Goal: Task Accomplishment & Management: Use online tool/utility

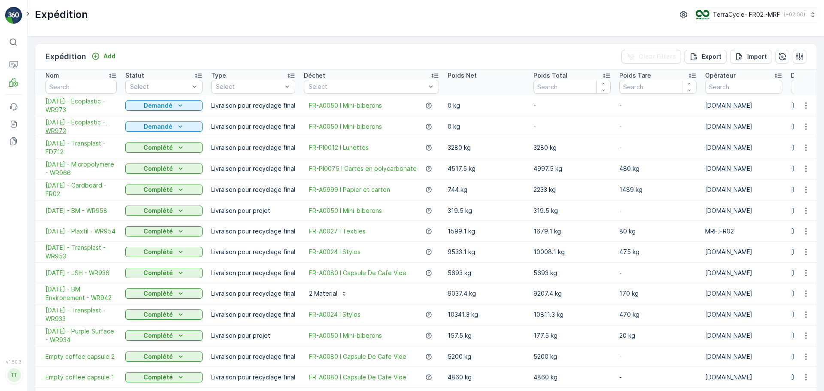
click at [88, 120] on span "[DATE] - Ecoplastic - WR972" at bounding box center [81, 126] width 71 height 17
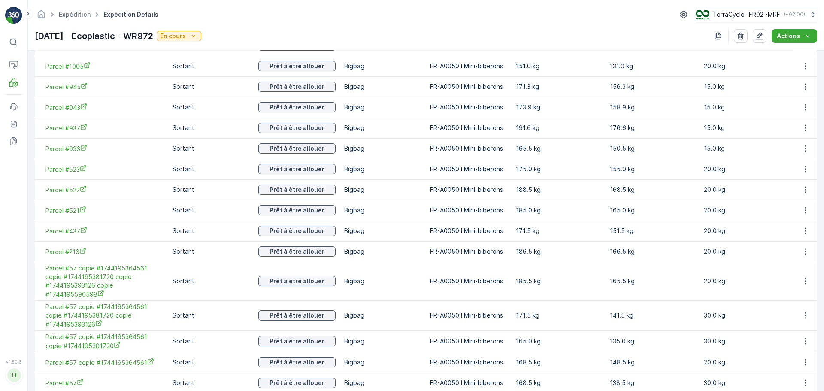
scroll to position [367, 0]
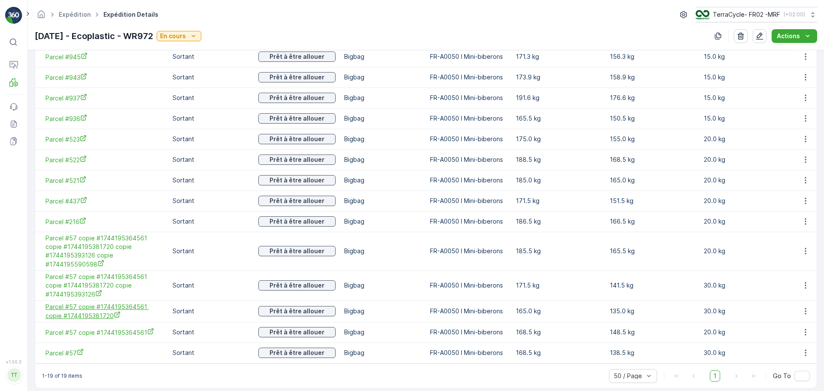
click at [105, 303] on span "Parcel #57 copie #1744195364561 copie #1744195381720" at bounding box center [105, 312] width 118 height 18
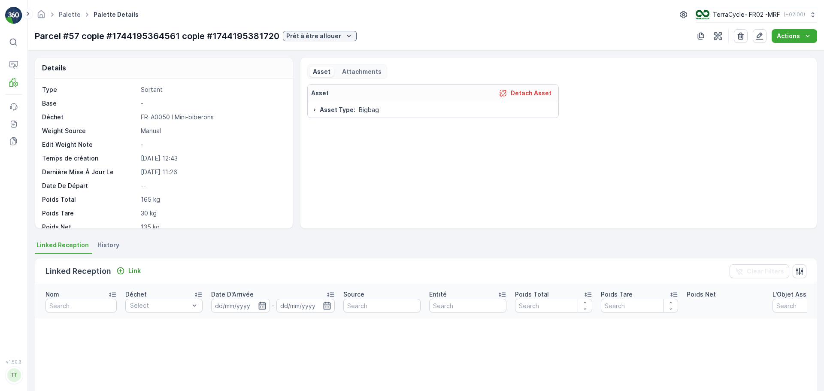
scroll to position [65, 0]
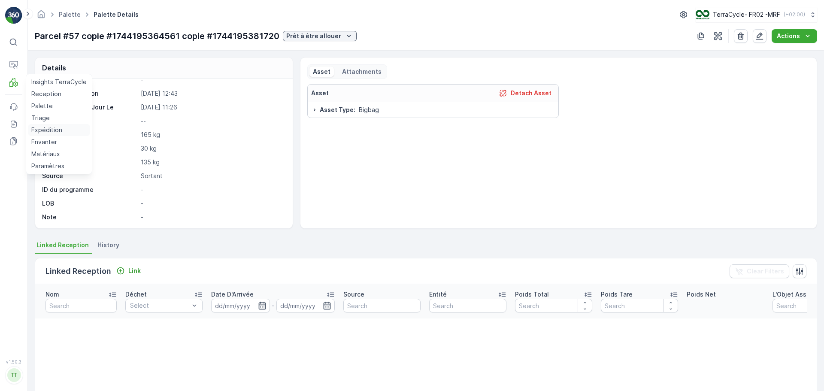
click at [44, 134] on p "Expédition" at bounding box center [46, 130] width 31 height 9
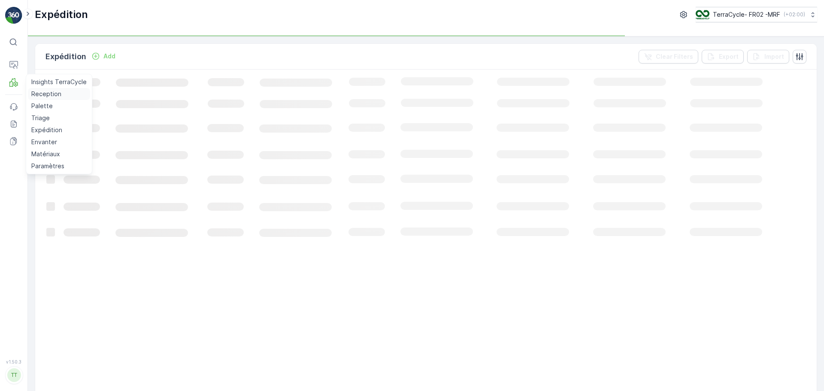
click at [47, 91] on p "Reception" at bounding box center [46, 94] width 30 height 9
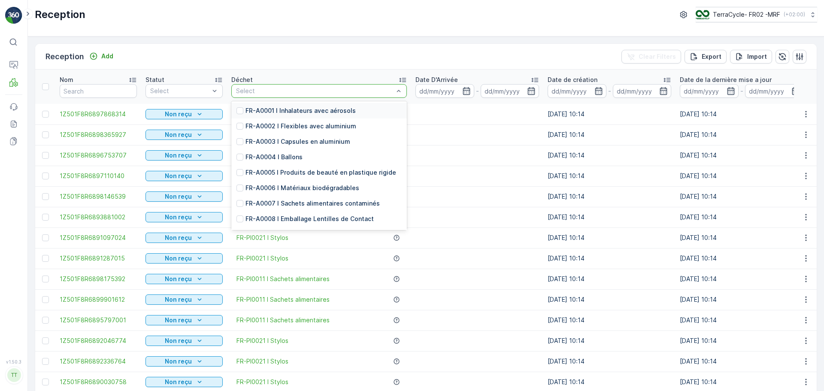
click at [429, 83] on p "Date D'Arrivée" at bounding box center [437, 80] width 42 height 9
click at [432, 89] on input at bounding box center [445, 91] width 59 height 14
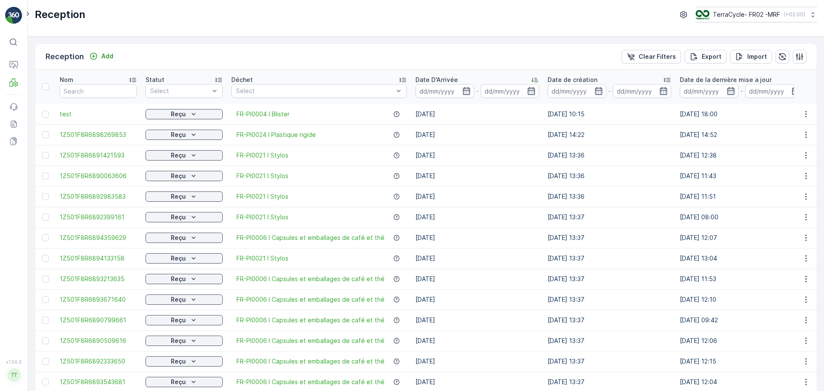
click at [552, 178] on td "25.03.2025 13:36" at bounding box center [609, 176] width 132 height 21
click at [443, 88] on input at bounding box center [445, 91] width 59 height 14
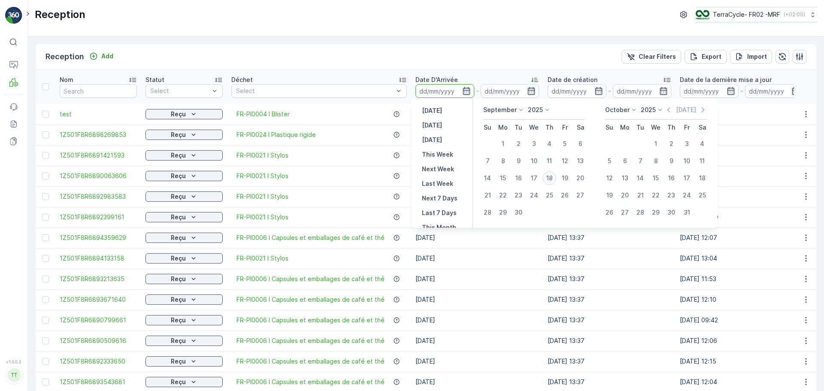
click at [553, 178] on div "18" at bounding box center [550, 178] width 14 height 14
type input "[DATE]"
click at [553, 178] on div "18" at bounding box center [550, 178] width 14 height 14
type input "[DATE]"
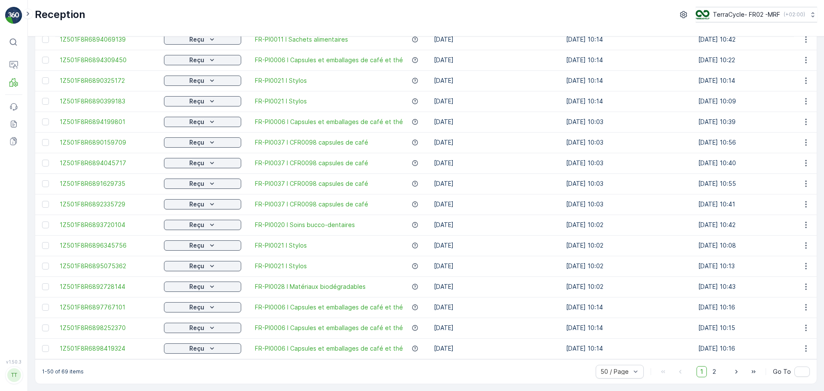
scroll to position [780, 0]
click at [709, 369] on span "2" at bounding box center [715, 371] width 12 height 11
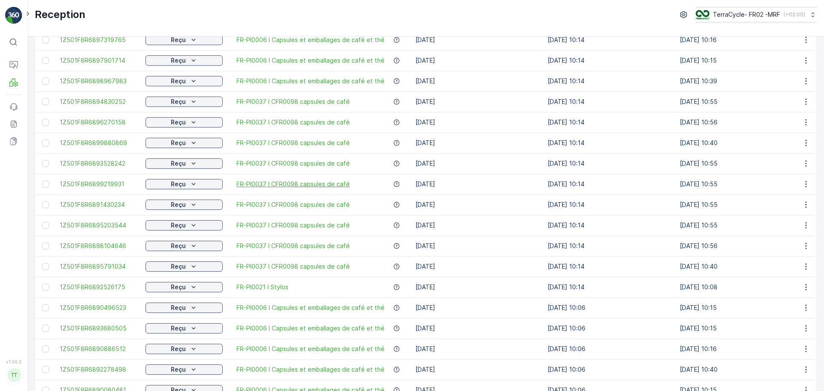
scroll to position [141, 0]
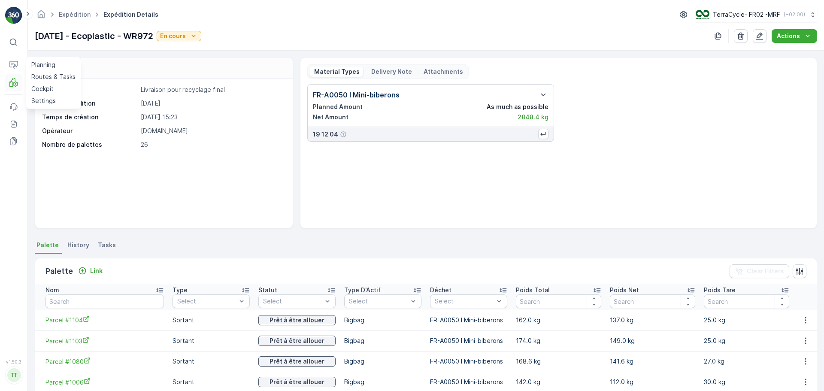
scroll to position [367, 0]
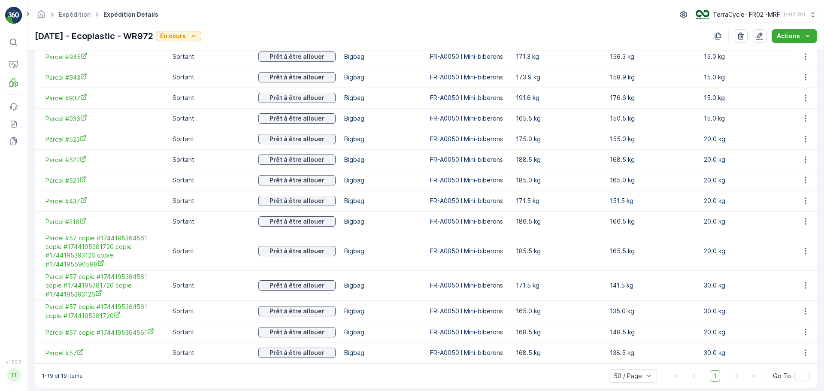
click at [117, 13] on span "Expédition Details" at bounding box center [131, 14] width 58 height 9
click at [75, 12] on link "Expédition" at bounding box center [75, 14] width 32 height 7
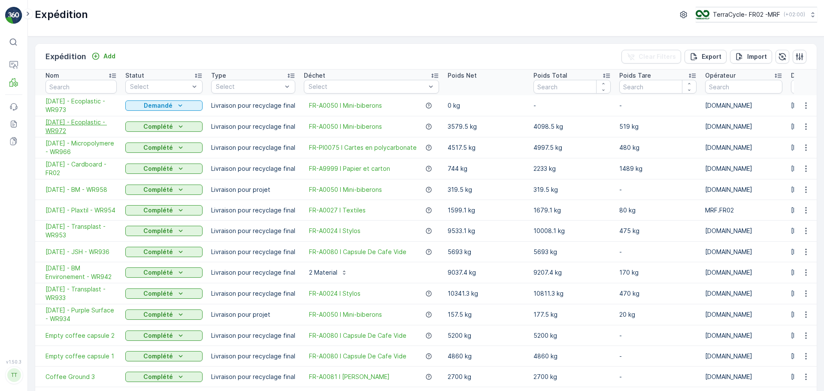
click at [81, 127] on span "[DATE] - Ecoplastic - WR972" at bounding box center [81, 126] width 71 height 17
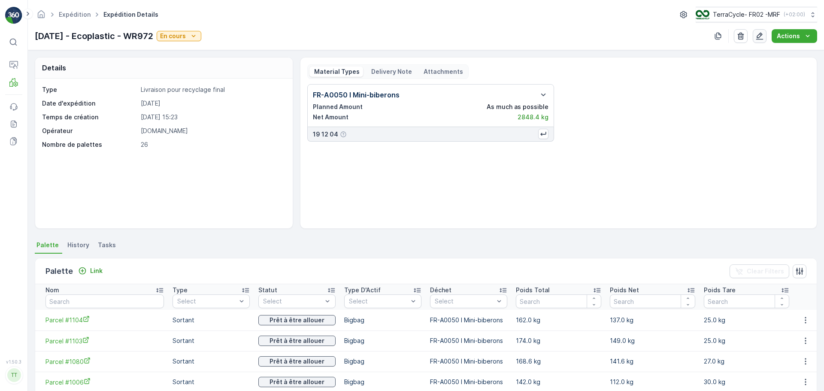
click at [758, 35] on icon "button" at bounding box center [759, 36] width 9 height 9
click at [794, 38] on p "Actions" at bounding box center [788, 36] width 23 height 9
click at [717, 112] on div "FR-A0050 I Mini-biberons Planned Amount As much as possible Net Amount 3579.5 k…" at bounding box center [558, 113] width 503 height 58
click at [799, 40] on button "Actions" at bounding box center [795, 36] width 46 height 14
click at [783, 51] on span "Create Delivery Note" at bounding box center [791, 52] width 62 height 9
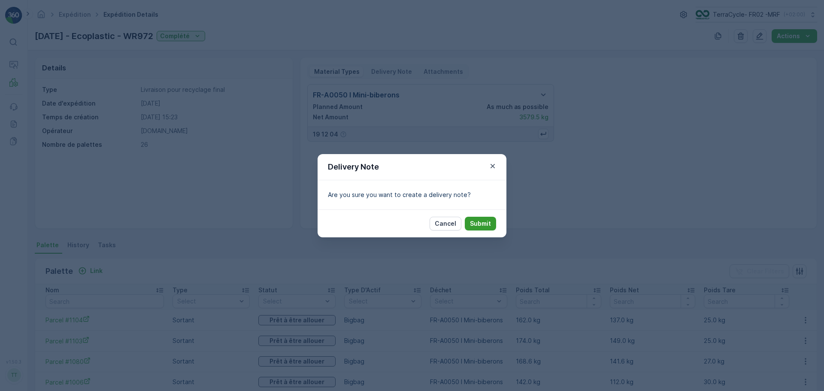
click at [489, 221] on p "Submit" at bounding box center [480, 223] width 21 height 9
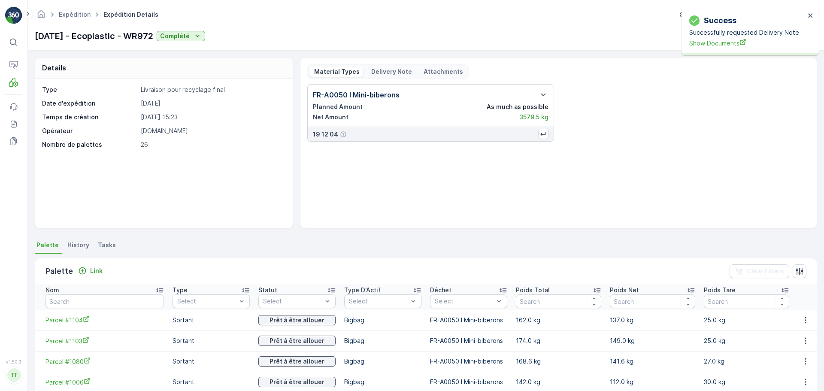
click at [381, 69] on p "Delivery Note" at bounding box center [391, 71] width 42 height 9
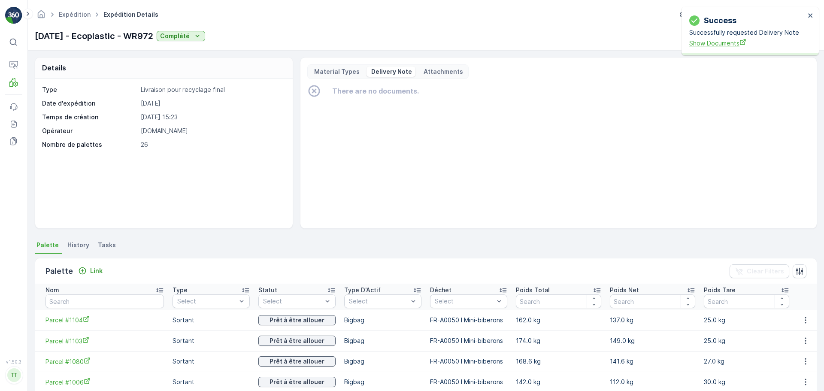
click at [698, 47] on span "Show Documents" at bounding box center [747, 43] width 116 height 9
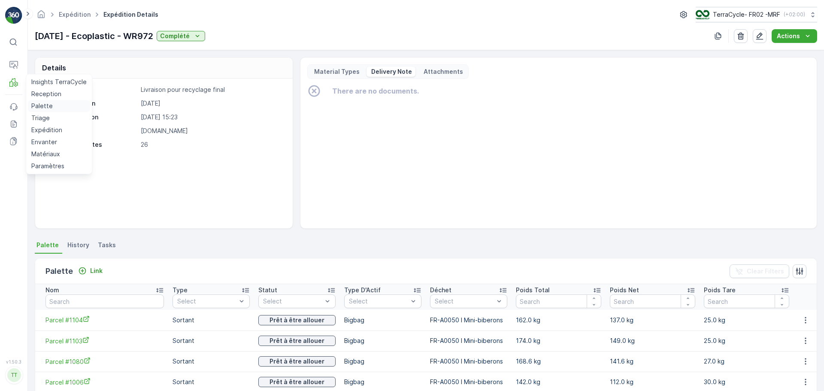
click at [46, 110] on p "Palette" at bounding box center [41, 106] width 21 height 9
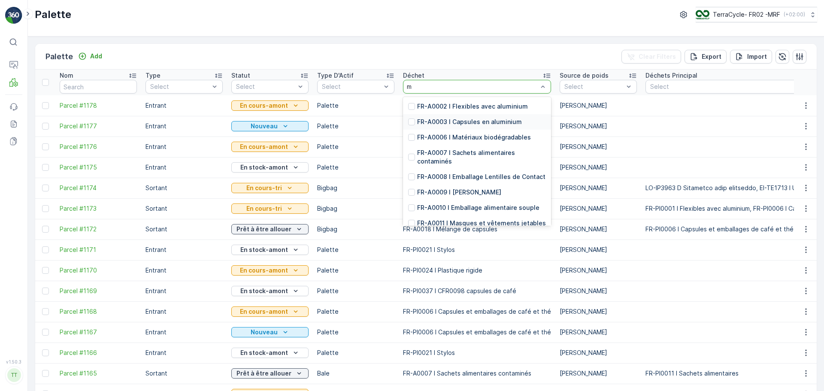
type input "ma"
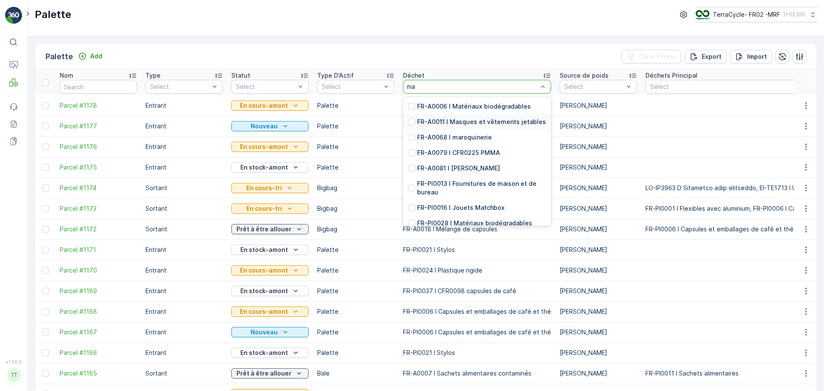
click at [497, 127] on div "FR-A0011 I Masques et vêtements jetables" at bounding box center [477, 121] width 148 height 15
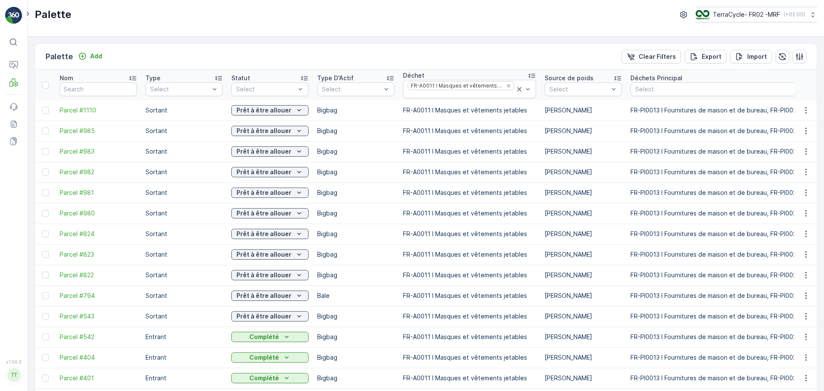
click at [529, 293] on p "FR-A0011 I Masques et vêtements jetables" at bounding box center [469, 295] width 133 height 9
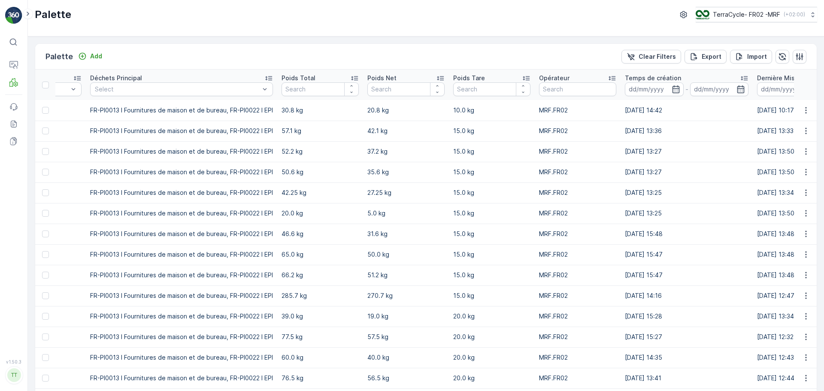
scroll to position [0, 608]
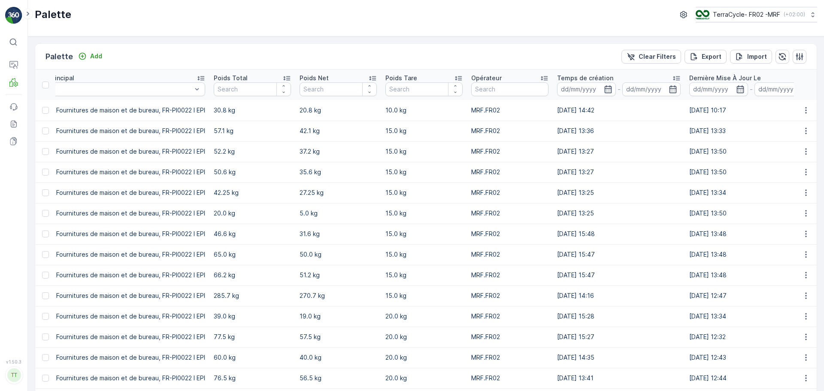
drag, startPoint x: 559, startPoint y: 295, endPoint x: 617, endPoint y: 296, distance: 58.4
click at [617, 296] on tr "Parcel #794 Sortant Prêt à être allouer Bale FR-A0011 I Masques et vêtements je…" at bounding box center [348, 295] width 1843 height 21
click at [306, 280] on td "51.2 kg" at bounding box center [338, 275] width 86 height 21
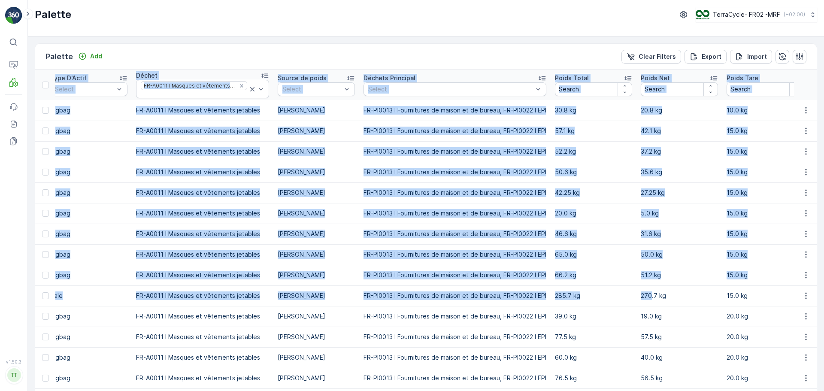
scroll to position [0, 0]
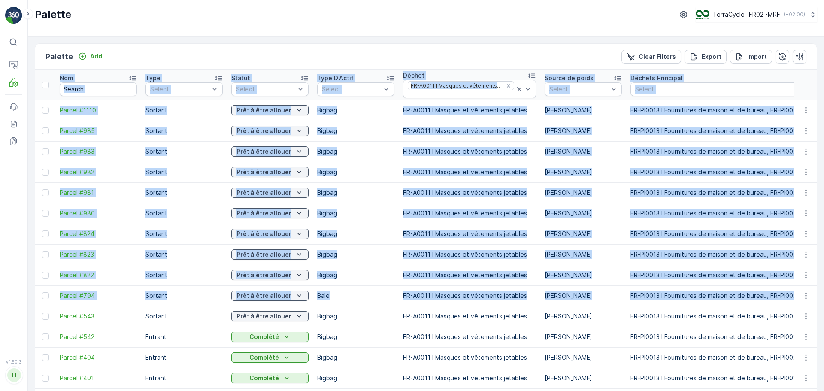
drag, startPoint x: 289, startPoint y: 305, endPoint x: -44, endPoint y: 295, distance: 333.7
click at [0, 295] on html "⌘B Operations MRF Events Reports Documents v 1.50.3 TT TC.EU Palette TerraCycle…" at bounding box center [412, 195] width 824 height 391
click at [460, 293] on p "FR-A0011 I Masques et vêtements jetables" at bounding box center [469, 295] width 133 height 9
click at [512, 305] on td "FR-A0011 I Masques et vêtements jetables" at bounding box center [470, 295] width 142 height 21
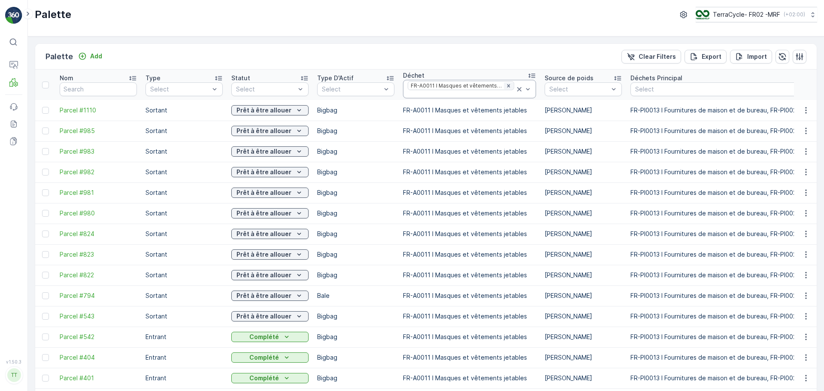
click at [506, 87] on icon "Remove FR-A0011 I Masques et vêtements jetables" at bounding box center [509, 86] width 6 height 6
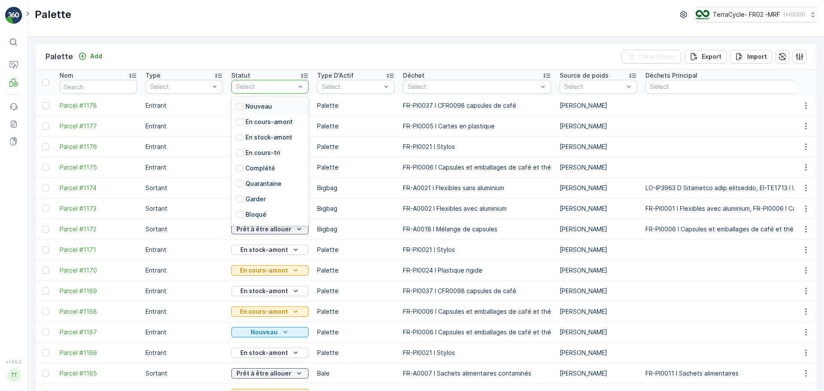
click at [267, 93] on div "Select" at bounding box center [269, 87] width 77 height 14
click at [278, 139] on p "En stock-amont" at bounding box center [269, 137] width 47 height 9
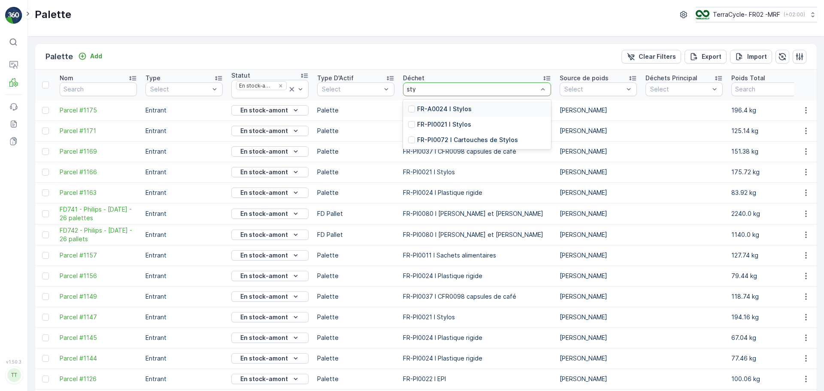
type input "styl"
click at [429, 108] on p "FR-A0024 I Stylos" at bounding box center [444, 109] width 55 height 9
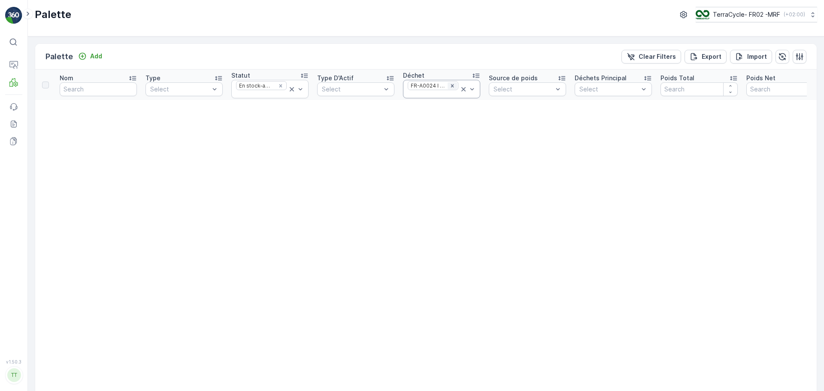
click at [451, 86] on icon "Remove FR-A0024 I Stylos" at bounding box center [452, 86] width 6 height 6
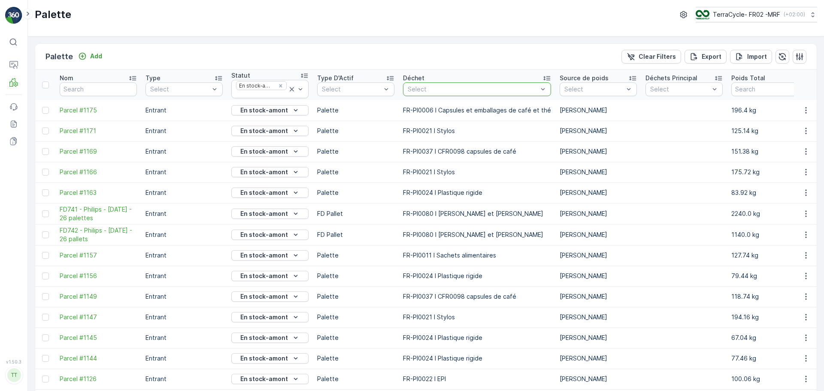
click at [462, 82] on div "Select" at bounding box center [477, 89] width 148 height 14
click at [431, 91] on div at bounding box center [473, 89] width 132 height 7
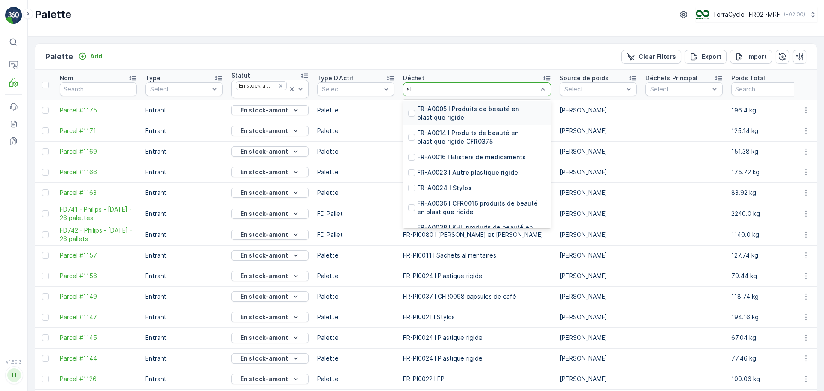
type input "sty"
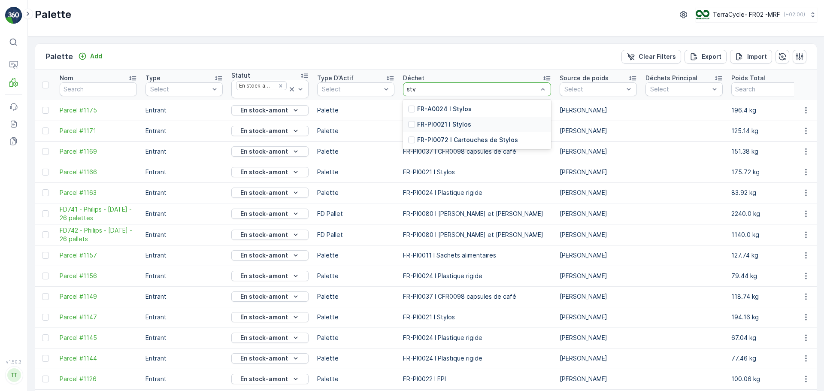
click at [427, 128] on p "FR-PI0021 I Stylos" at bounding box center [444, 124] width 54 height 9
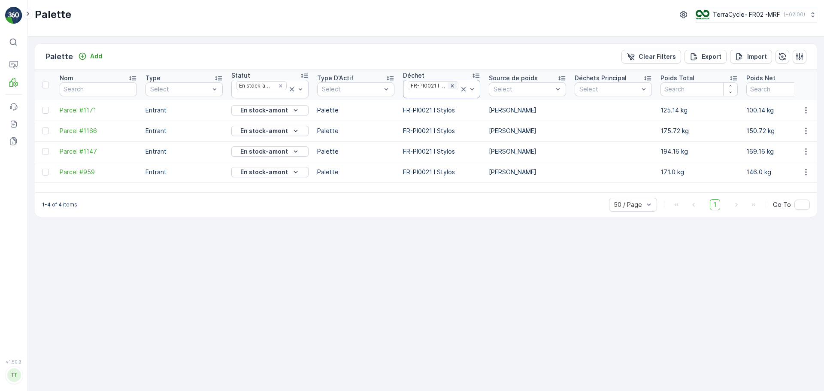
click at [451, 88] on icon "Remove FR-PI0021 I Stylos" at bounding box center [452, 86] width 6 height 6
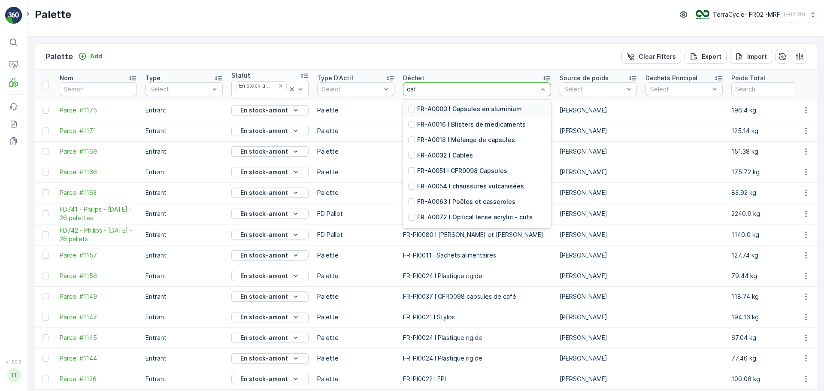
type input "cafe"
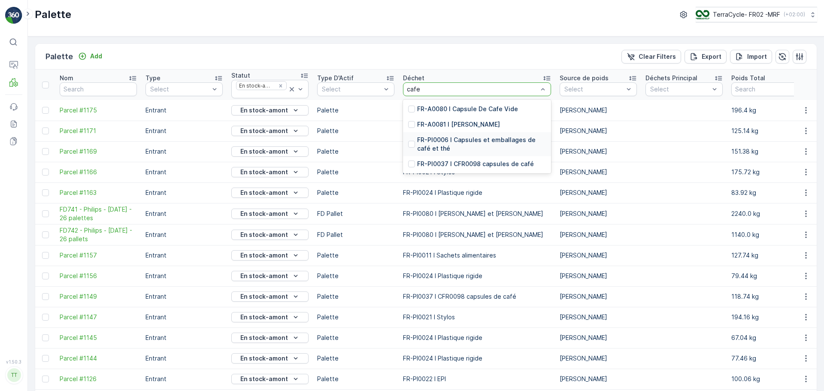
click at [482, 138] on p "FR-PI0006 I Capsules et emballages de café et thé" at bounding box center [481, 144] width 129 height 17
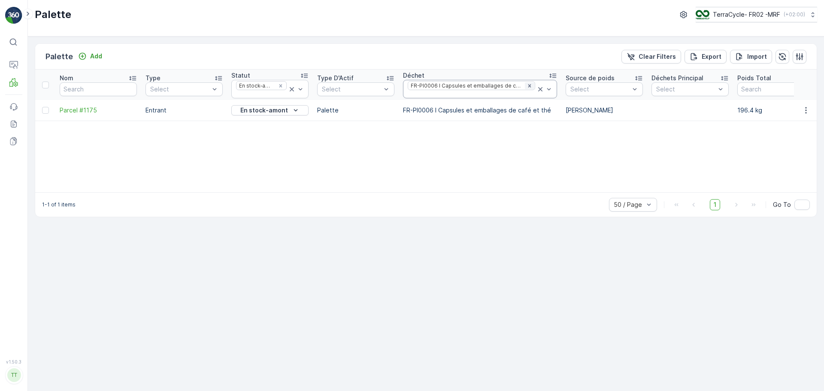
click at [527, 83] on icon "Remove FR-PI0006 I Capsules et emballages de café et thé" at bounding box center [530, 86] width 6 height 6
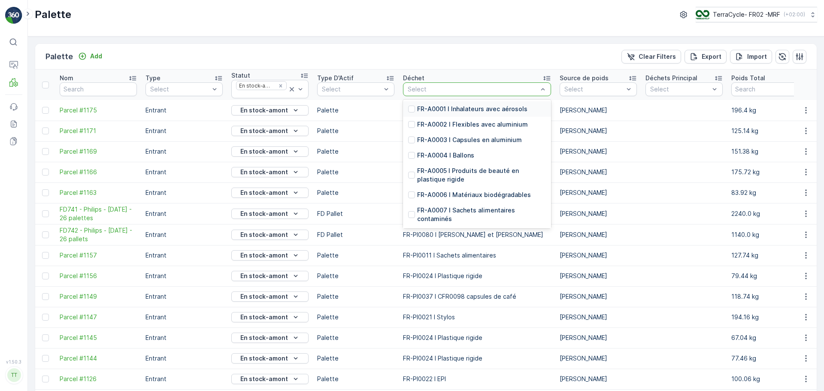
click at [429, 88] on div at bounding box center [473, 89] width 132 height 7
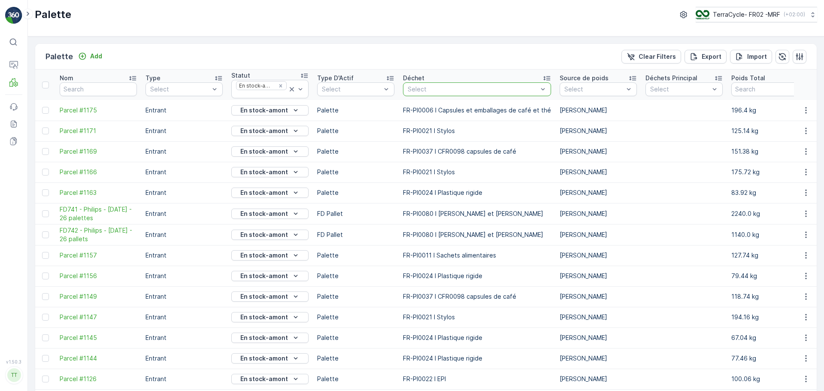
click at [475, 89] on div at bounding box center [473, 89] width 132 height 7
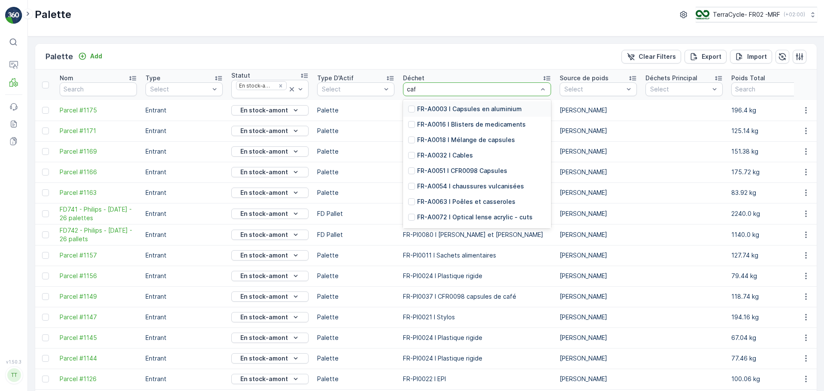
type input "cafe"
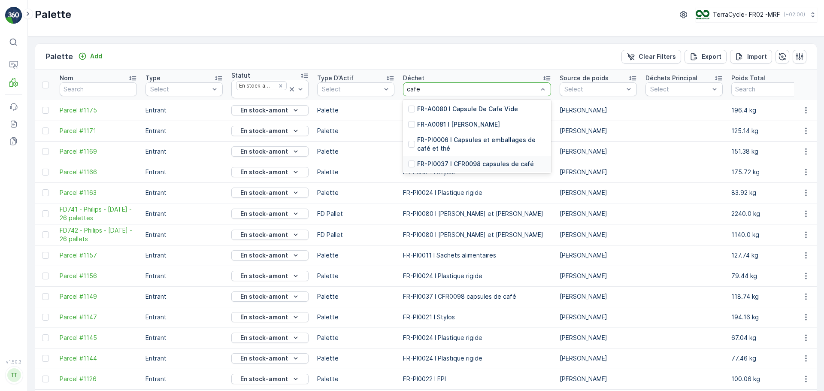
click at [484, 162] on p "FR-PI0037 I CFR0098 capsules de café" at bounding box center [475, 164] width 117 height 9
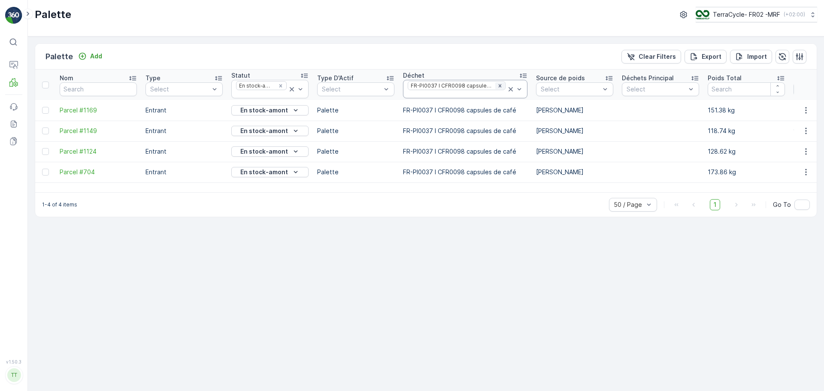
click at [497, 88] on icon "Remove FR-PI0037 I CFR0098 capsules de café" at bounding box center [500, 86] width 6 height 6
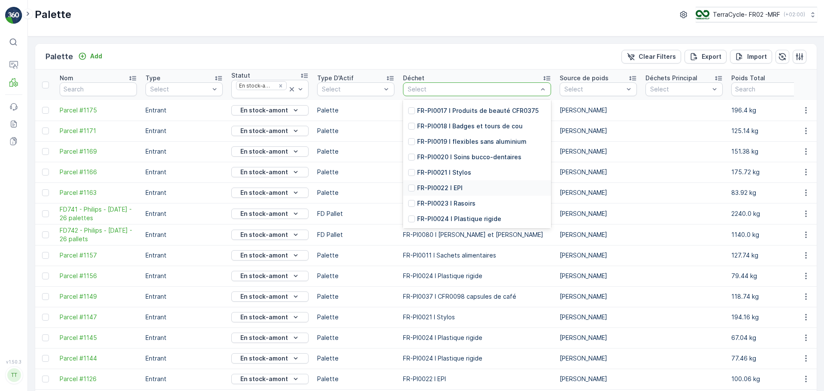
scroll to position [1975, 0]
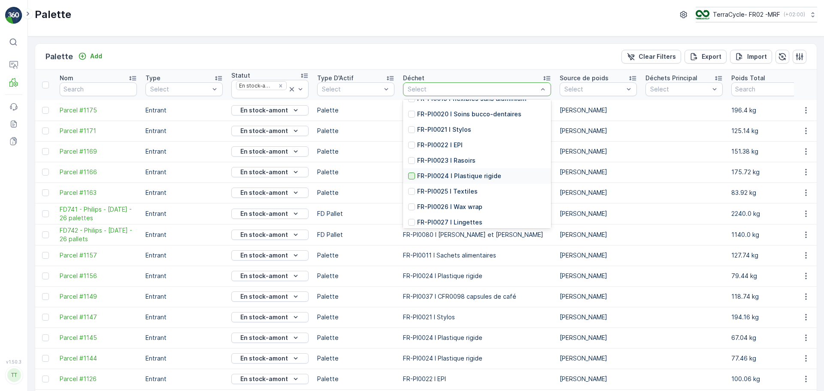
click at [412, 179] on div at bounding box center [411, 176] width 7 height 7
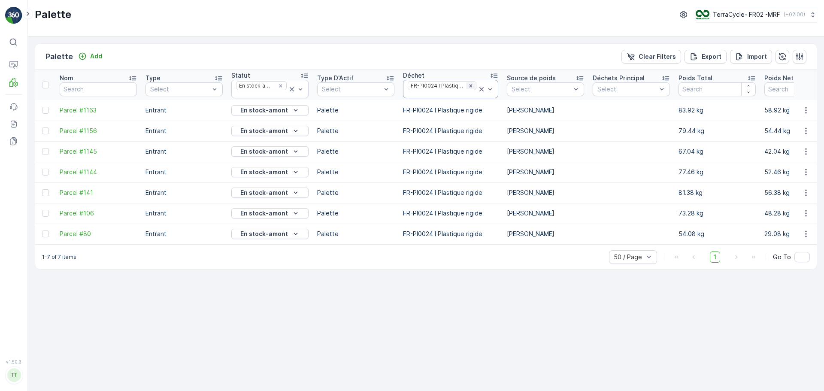
click at [467, 89] on div "Remove FR-PI0024 I Plastique rigide" at bounding box center [470, 85] width 9 height 7
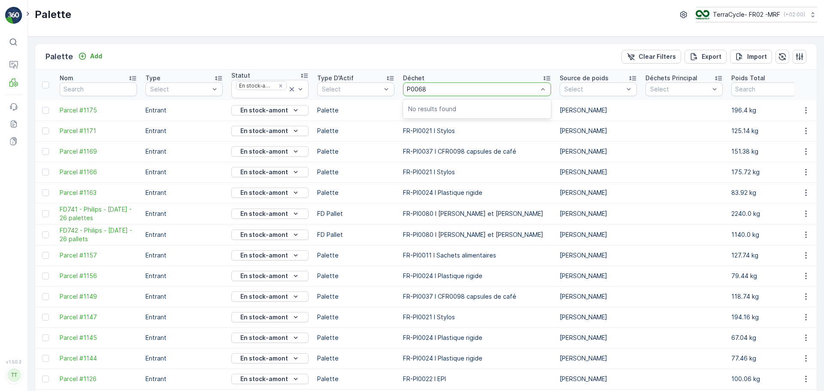
click at [411, 90] on input "P0068" at bounding box center [417, 89] width 21 height 7
type input "PI0068"
click at [434, 109] on p "FR-PI0068 I CS237 blister" at bounding box center [455, 109] width 77 height 9
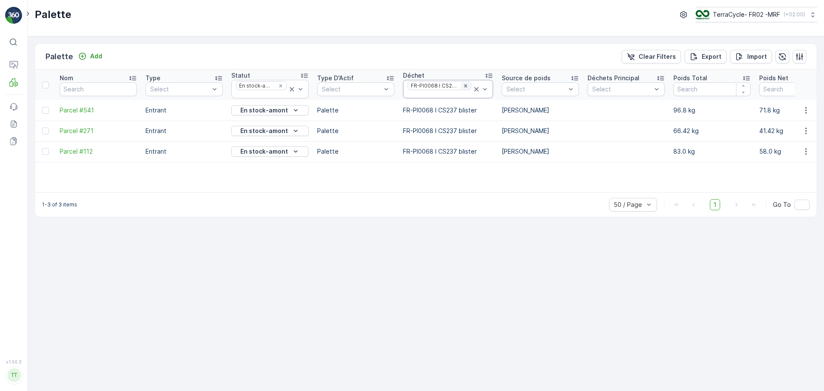
click at [465, 85] on icon "Remove FR-PI0068 I CS237 blister" at bounding box center [466, 86] width 6 height 6
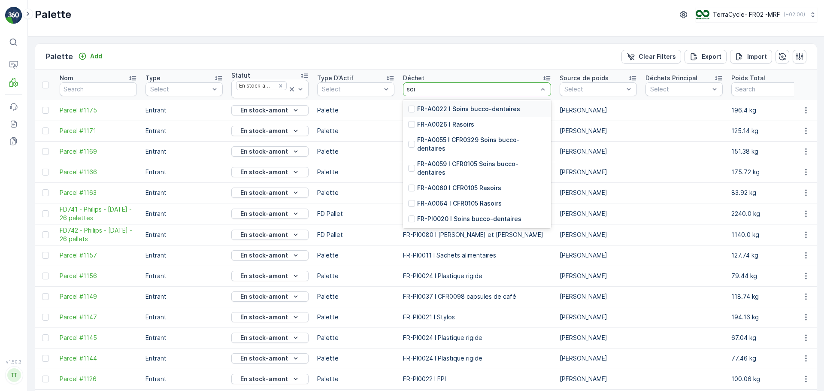
type input "soin"
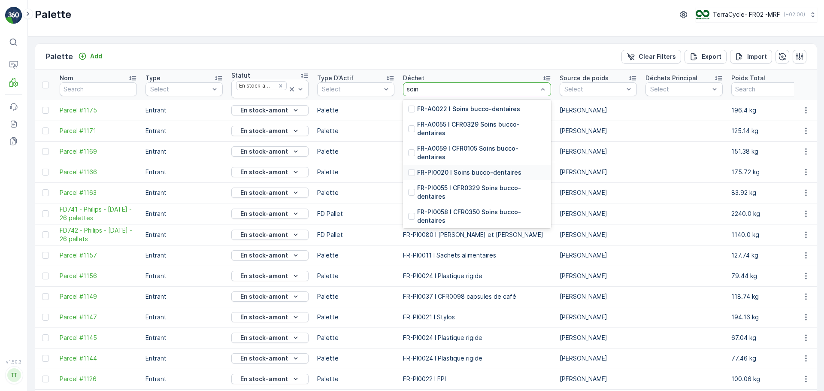
click at [473, 174] on p "FR-PI0020 I Soins bucco-dentaires" at bounding box center [469, 172] width 104 height 9
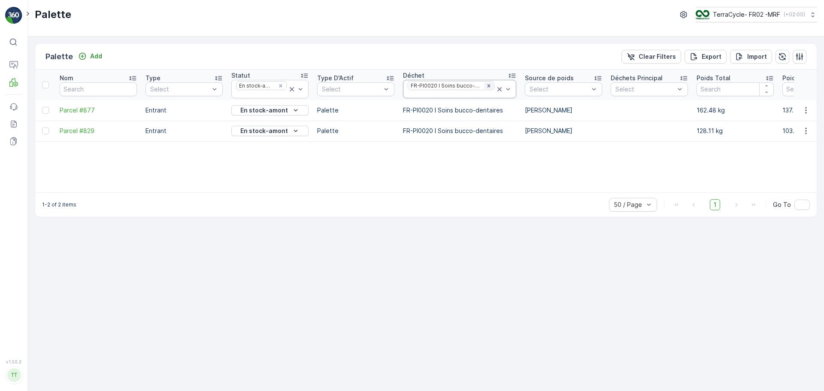
click at [486, 83] on icon "Remove FR-PI0020 I Soins bucco-dentaires" at bounding box center [489, 86] width 6 height 6
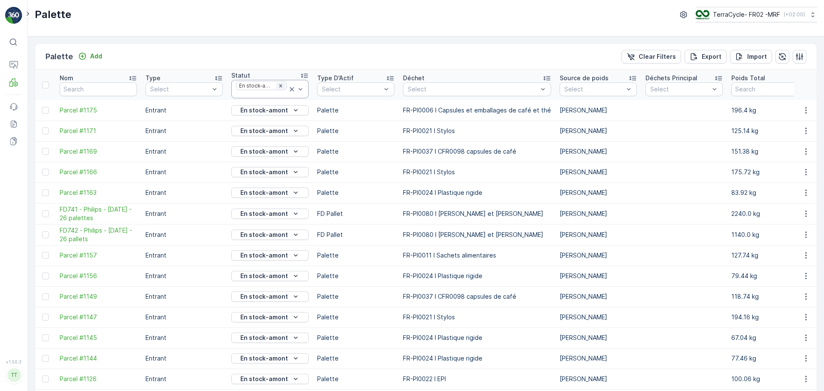
click at [282, 84] on icon "Remove En stock-amont" at bounding box center [281, 86] width 6 height 6
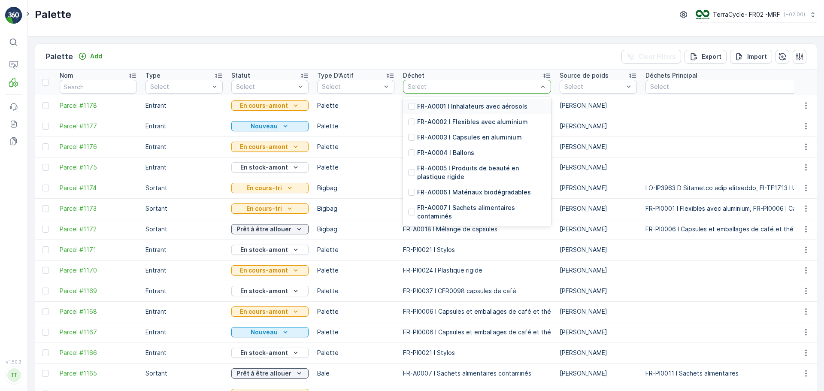
click at [533, 83] on div at bounding box center [473, 86] width 132 height 7
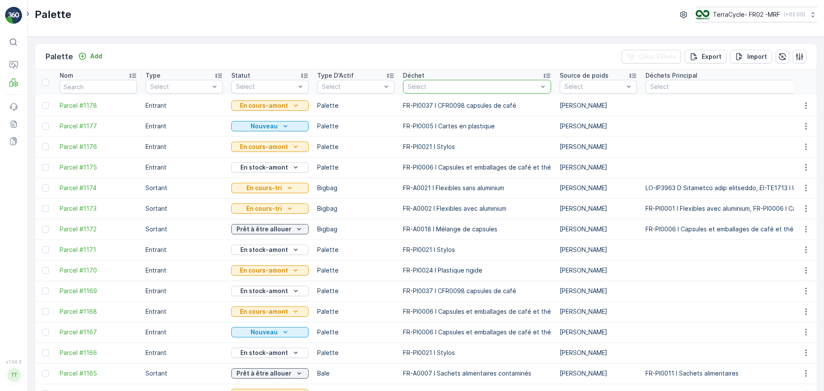
click at [484, 82] on p "Select" at bounding box center [473, 86] width 130 height 9
type input "collant"
click at [463, 107] on p "FR-A0049 I Collants" at bounding box center [447, 106] width 60 height 9
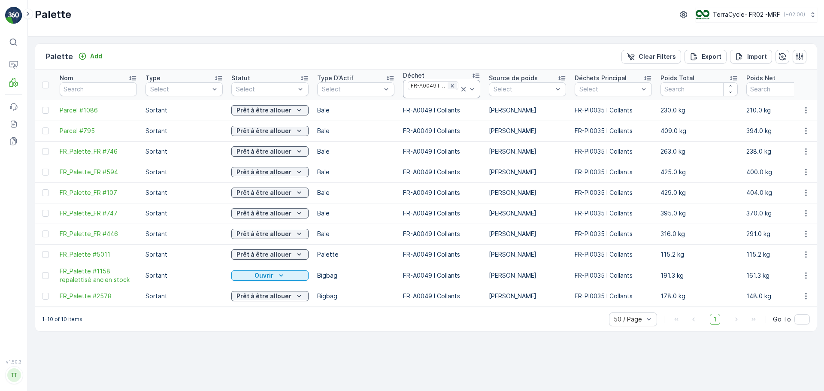
click at [452, 88] on icon "Remove FR-A0049 I Collants" at bounding box center [452, 86] width 6 height 6
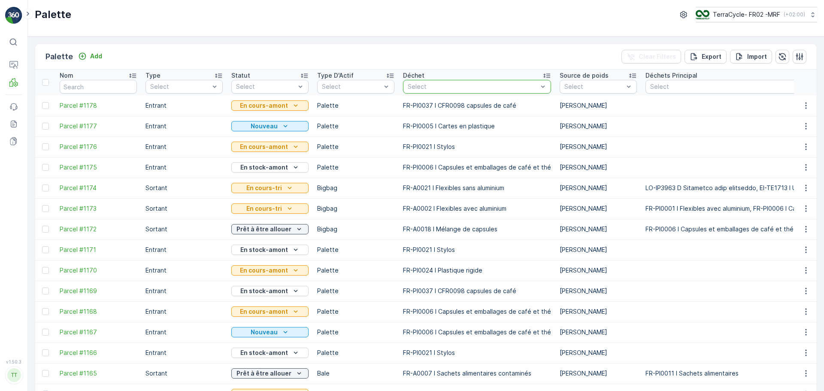
click at [434, 84] on div at bounding box center [473, 86] width 132 height 7
click at [447, 94] on th "Déchet Select" at bounding box center [477, 83] width 157 height 26
click at [446, 84] on div at bounding box center [473, 86] width 132 height 7
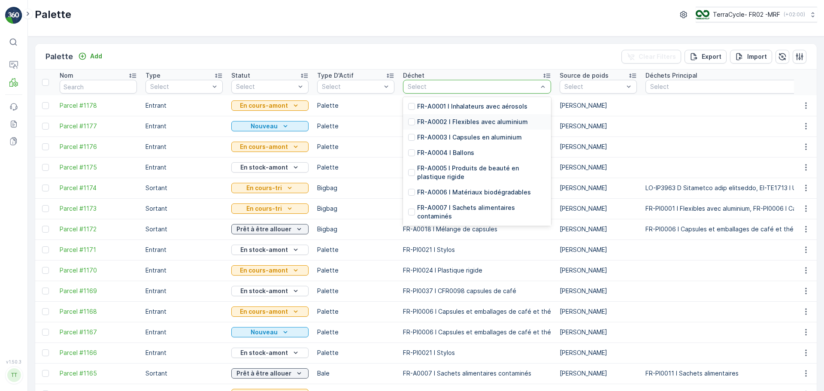
click at [476, 125] on p "FR-A0002 I Flexibles avec aluminium" at bounding box center [472, 122] width 111 height 9
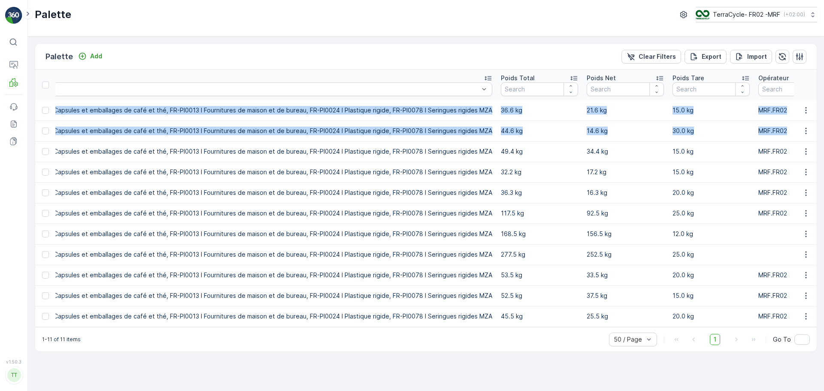
scroll to position [0, 765]
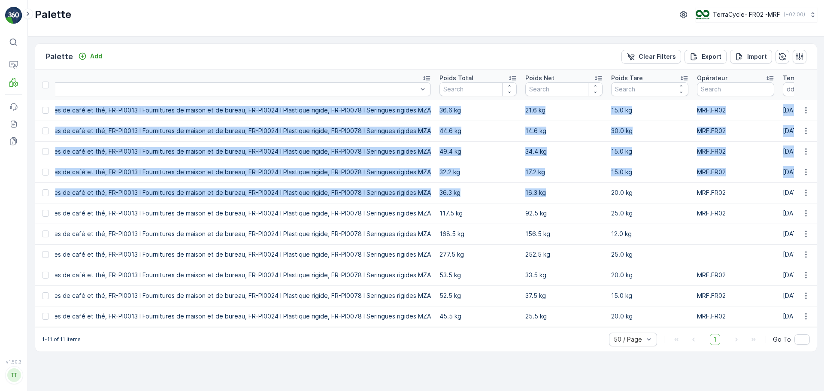
drag, startPoint x: 369, startPoint y: 111, endPoint x: 540, endPoint y: 199, distance: 192.4
click at [540, 199] on tbody "Parcel #1173 Sortant En cours-tri Bigbag FR-A0002 I Flexibles avec aluminium Ma…" at bounding box center [383, 213] width 2226 height 227
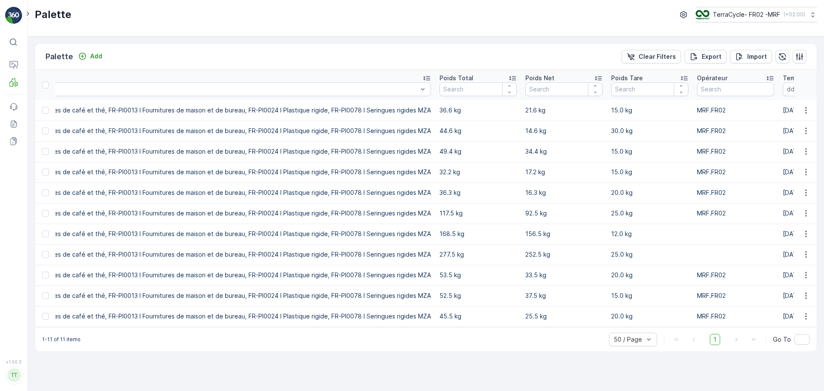
click at [530, 213] on p "92.5 kg" at bounding box center [563, 213] width 77 height 9
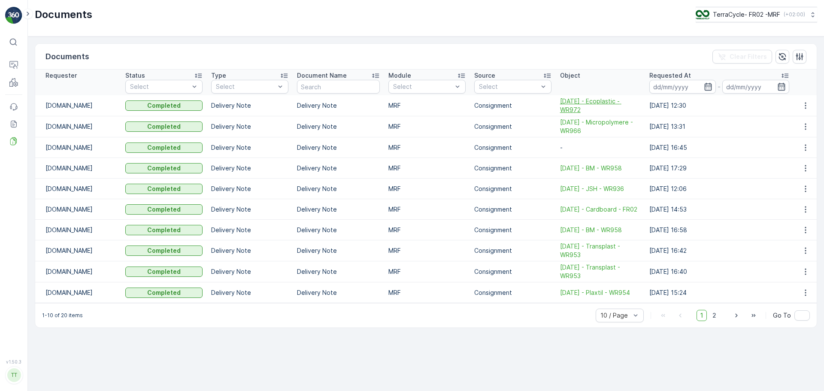
click at [576, 103] on span "[DATE] - Ecoplastic - WR972" at bounding box center [600, 105] width 81 height 17
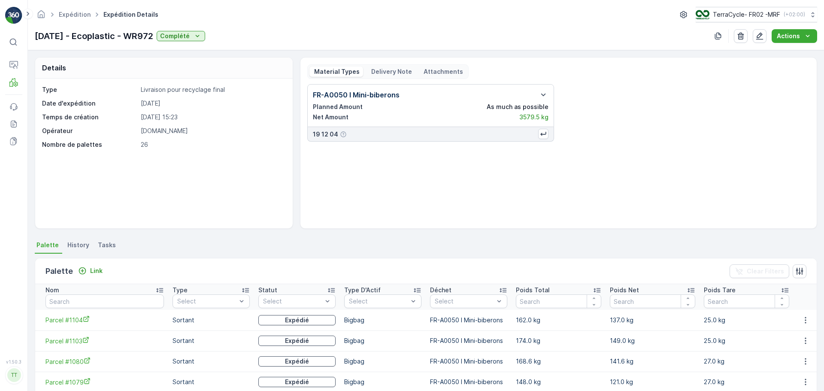
click at [388, 74] on p "Delivery Note" at bounding box center [391, 71] width 42 height 9
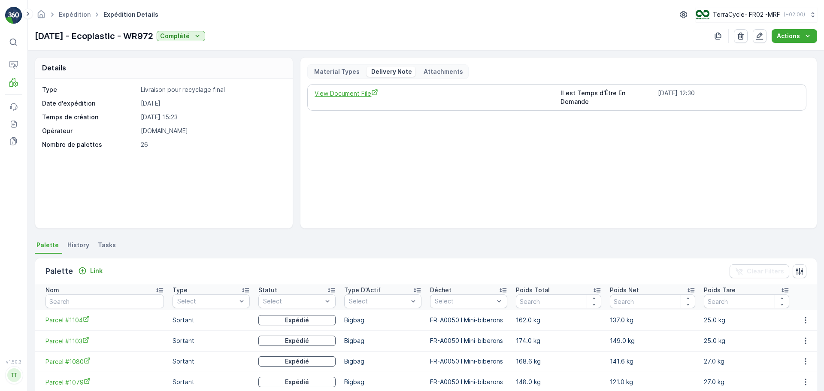
click at [340, 92] on span "View Document File" at bounding box center [434, 93] width 239 height 9
